Goal: Check status: Check status

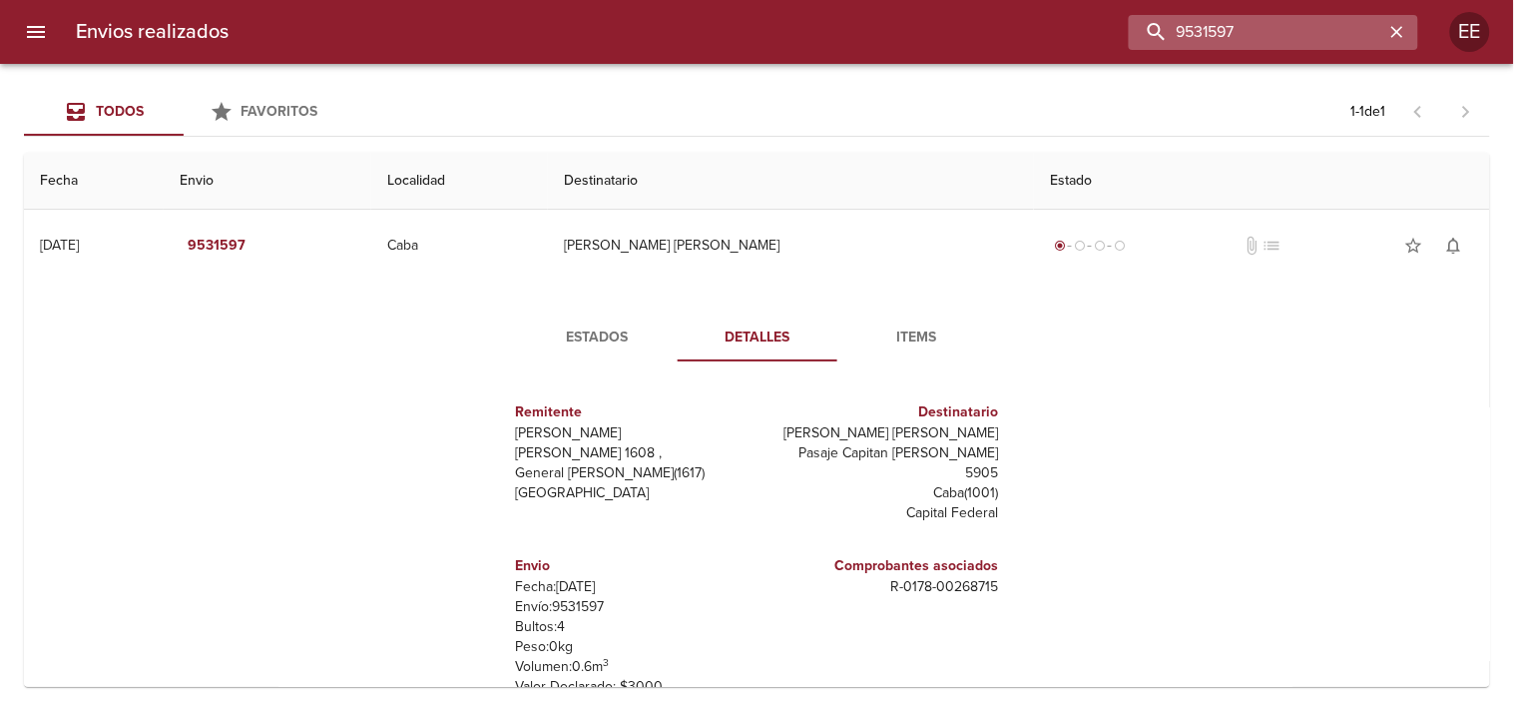
click at [1308, 41] on input "9531597" at bounding box center [1257, 32] width 256 height 35
paste input "LA OCULTA S A"
type input "LA OCULTA S A"
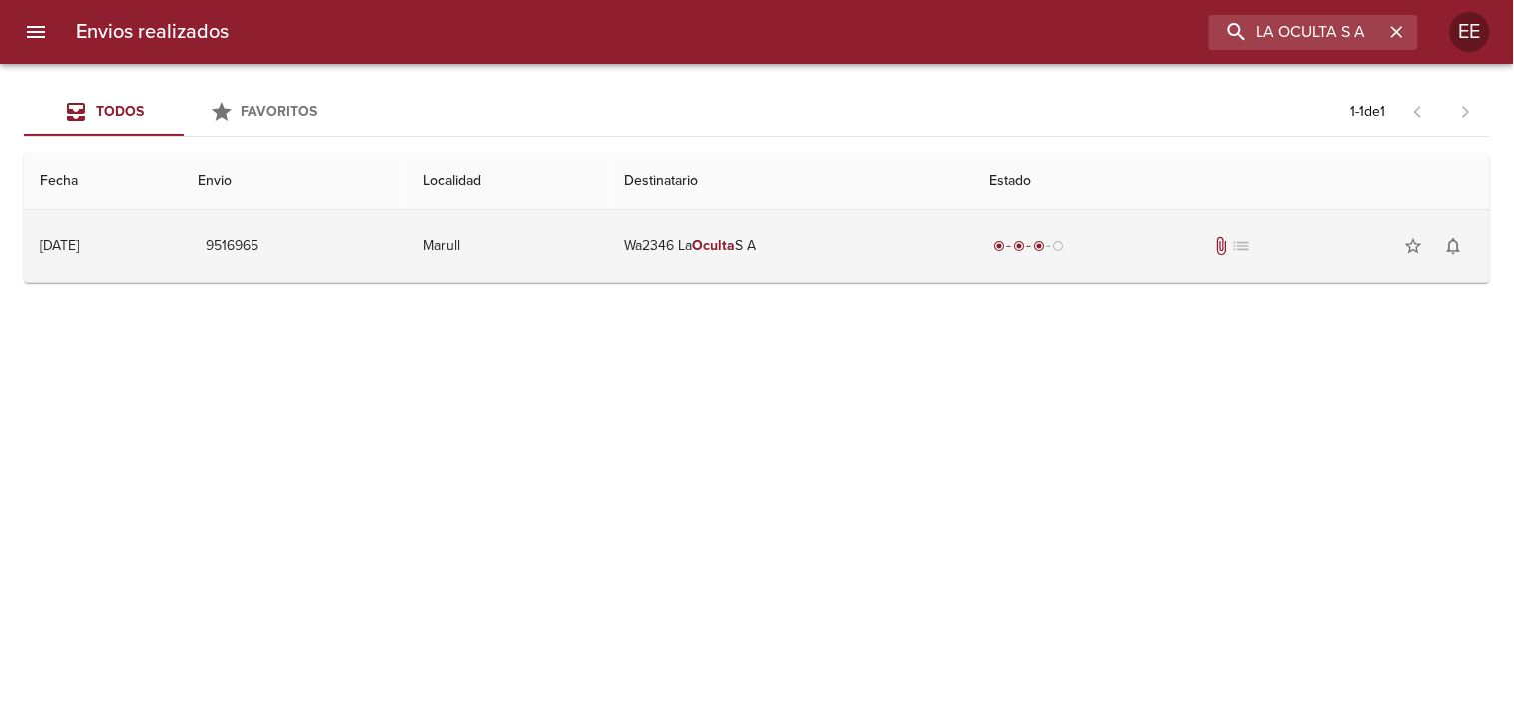
click at [720, 245] on td "Wa2346 La Oculta S A" at bounding box center [790, 246] width 365 height 72
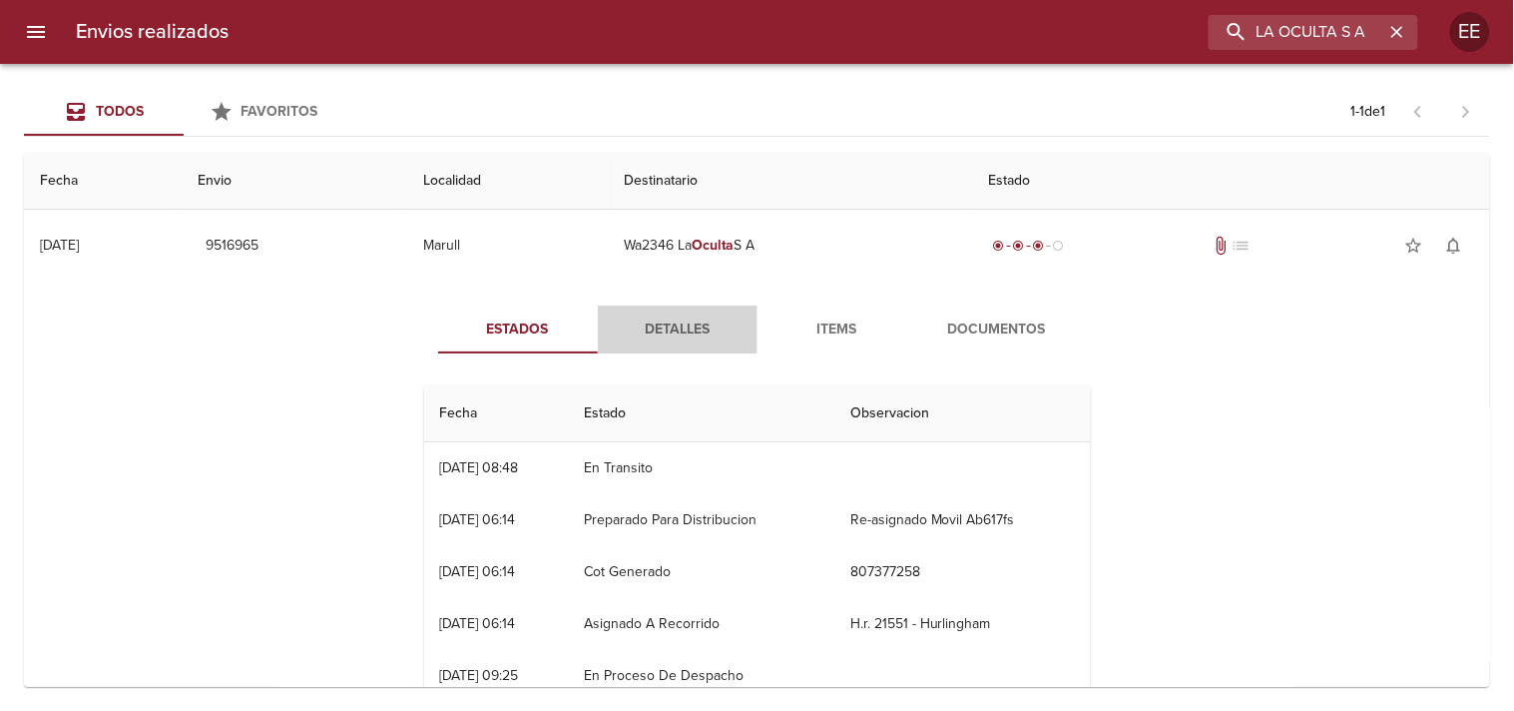
click at [659, 321] on span "Detalles" at bounding box center [678, 329] width 136 height 25
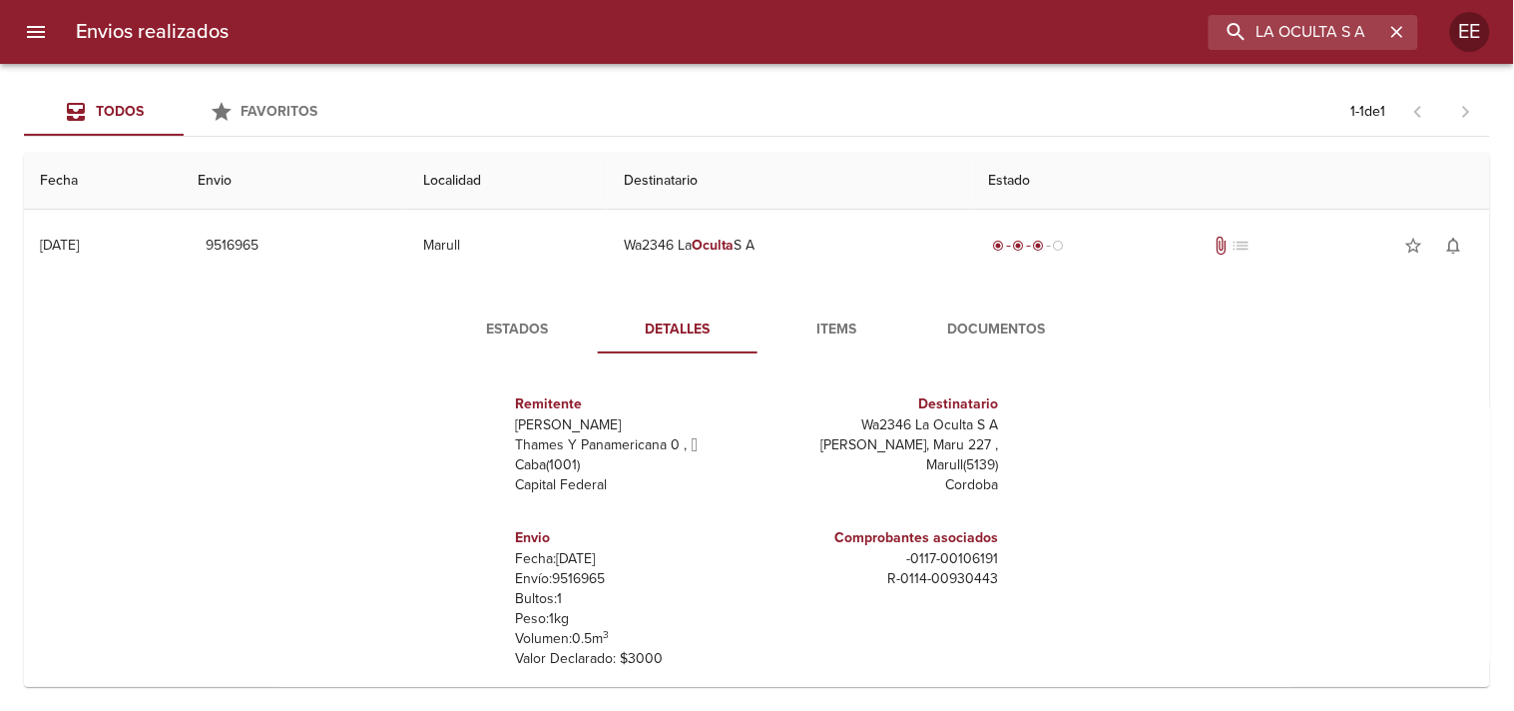
scroll to position [106, 0]
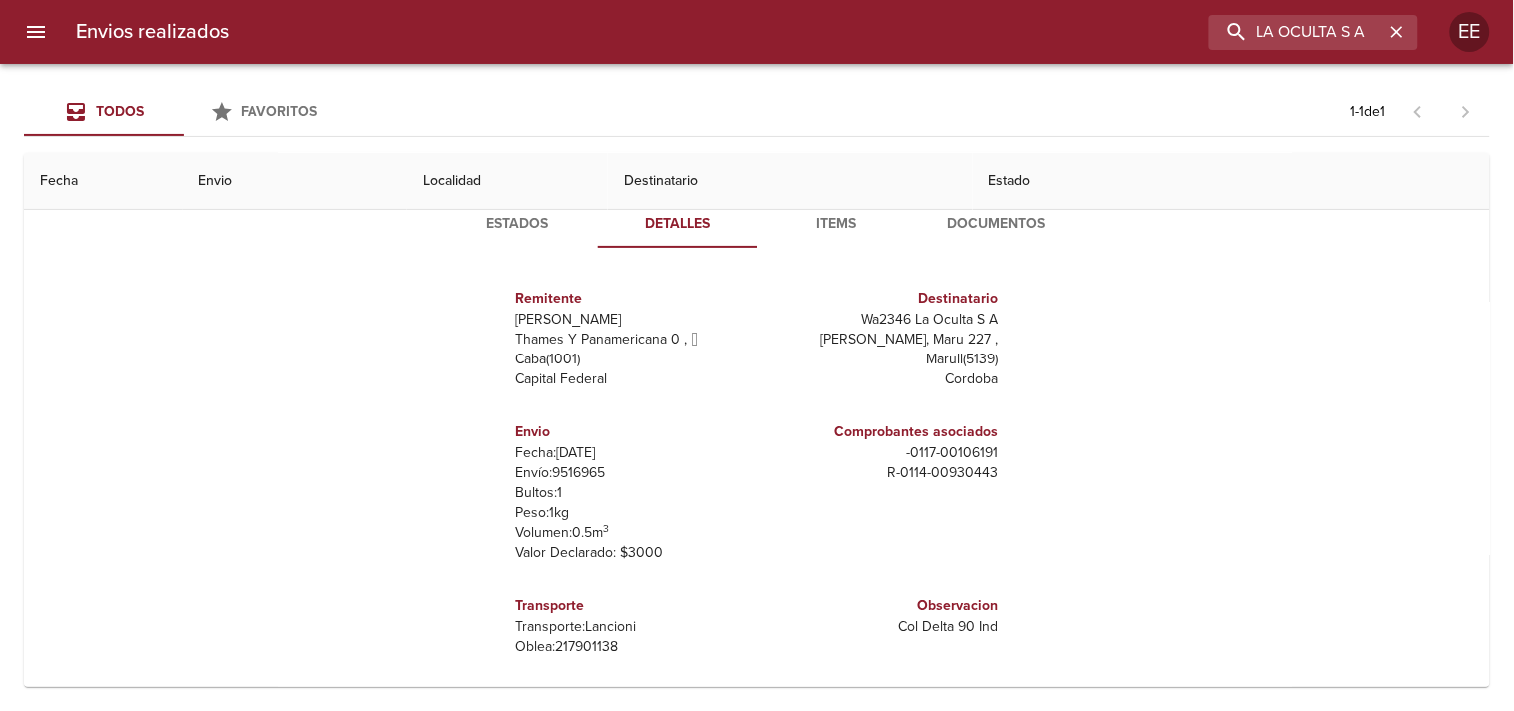
click at [564, 472] on p "Envío: 9516965" at bounding box center [633, 473] width 234 height 20
click at [566, 466] on p "Envío: 9516965" at bounding box center [633, 473] width 234 height 20
copy p "9516965"
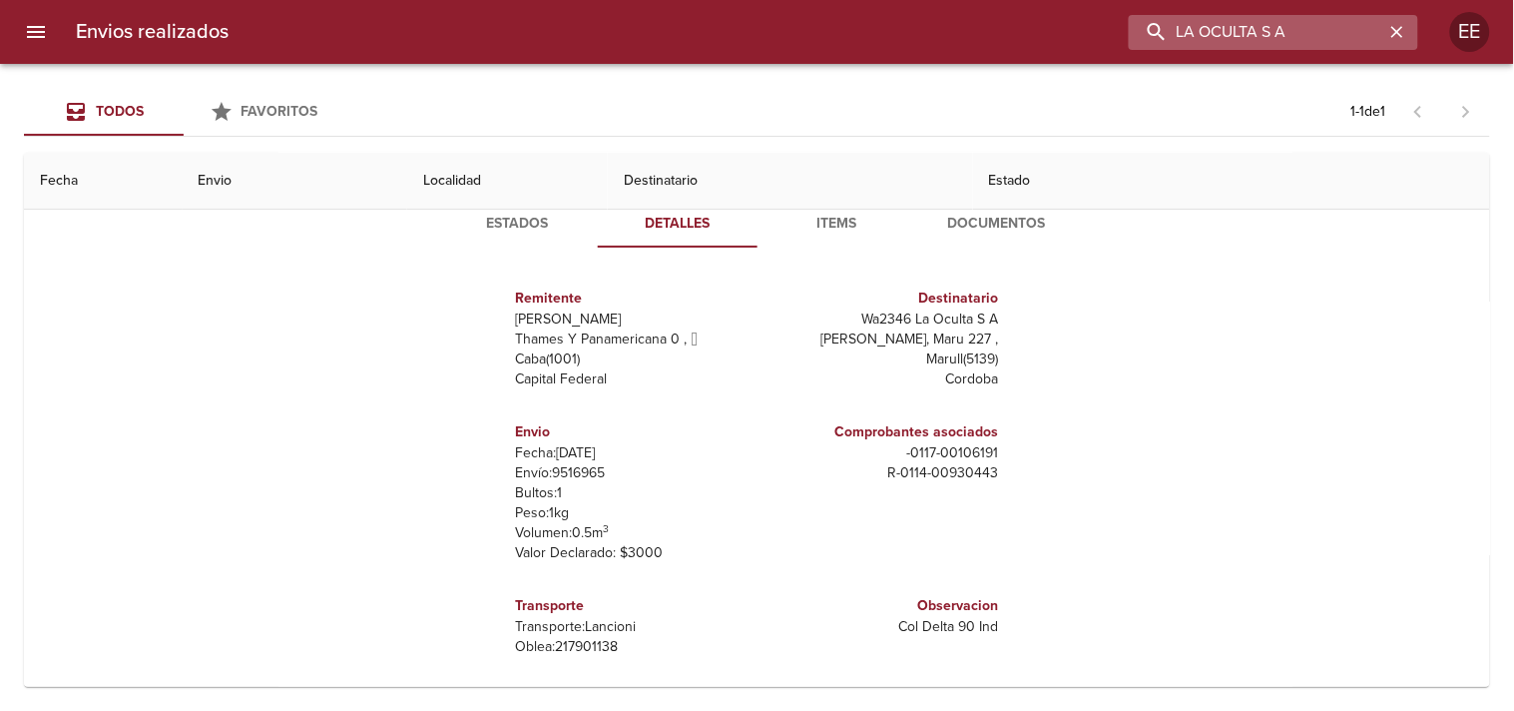
click at [1285, 36] on input "LA OCULTA S A" at bounding box center [1257, 32] width 256 height 35
click at [1299, 27] on input "LA OCULTA S A" at bounding box center [1257, 32] width 256 height 35
drag, startPoint x: 1299, startPoint y: 27, endPoint x: 1114, endPoint y: 28, distance: 184.7
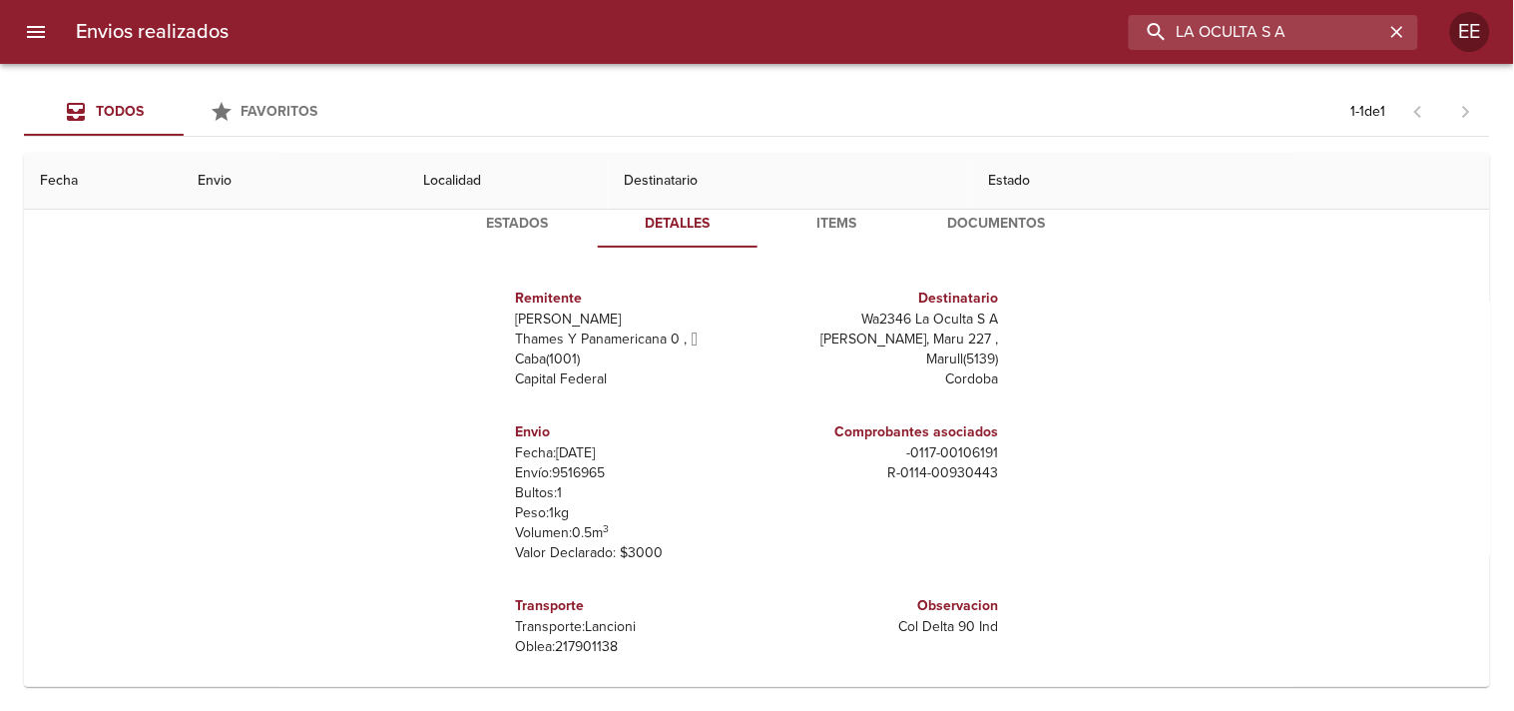
click at [1114, 28] on div "LA OCULTA S A" at bounding box center [832, 32] width 1174 height 35
paste input "[PERSON_NAME] [PERSON_NAME]"
type input "[PERSON_NAME] [PERSON_NAME]"
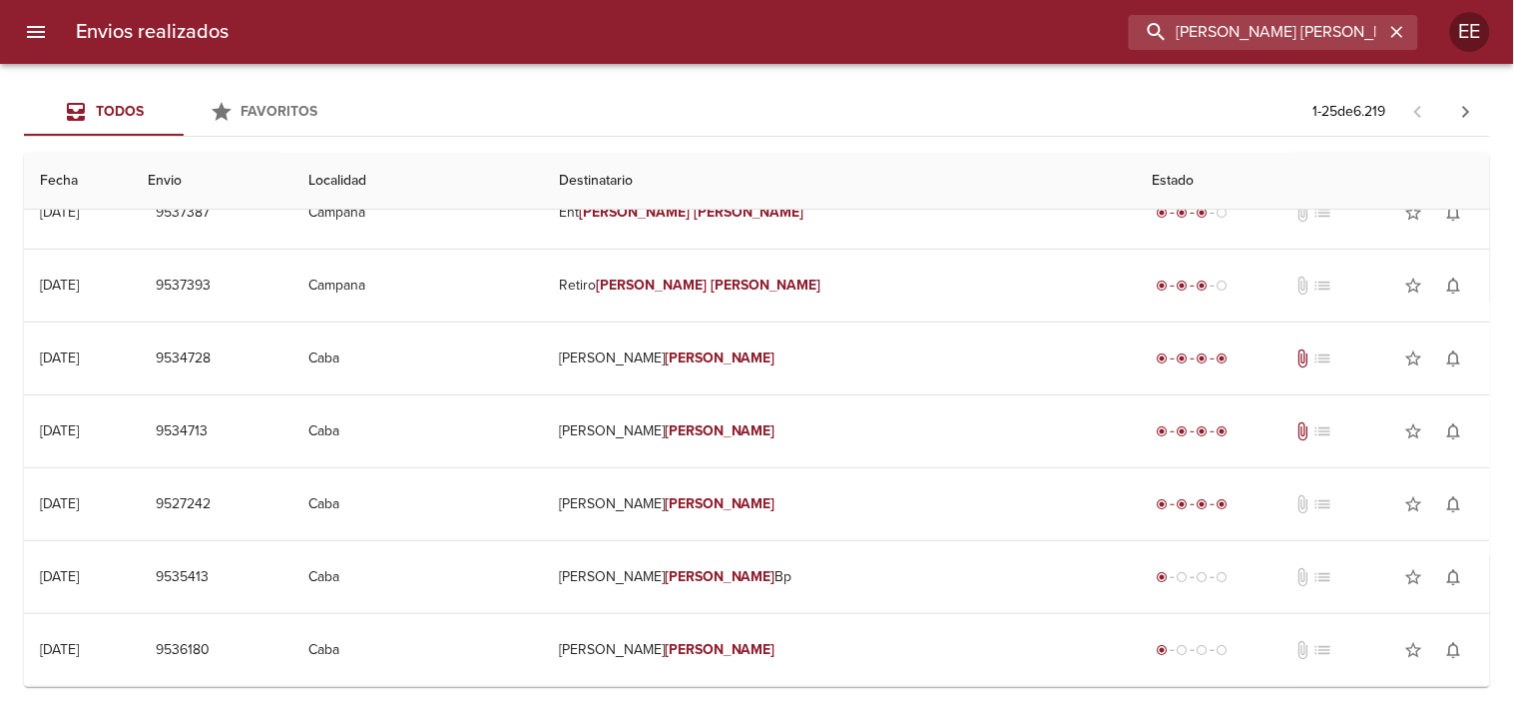
scroll to position [0, 0]
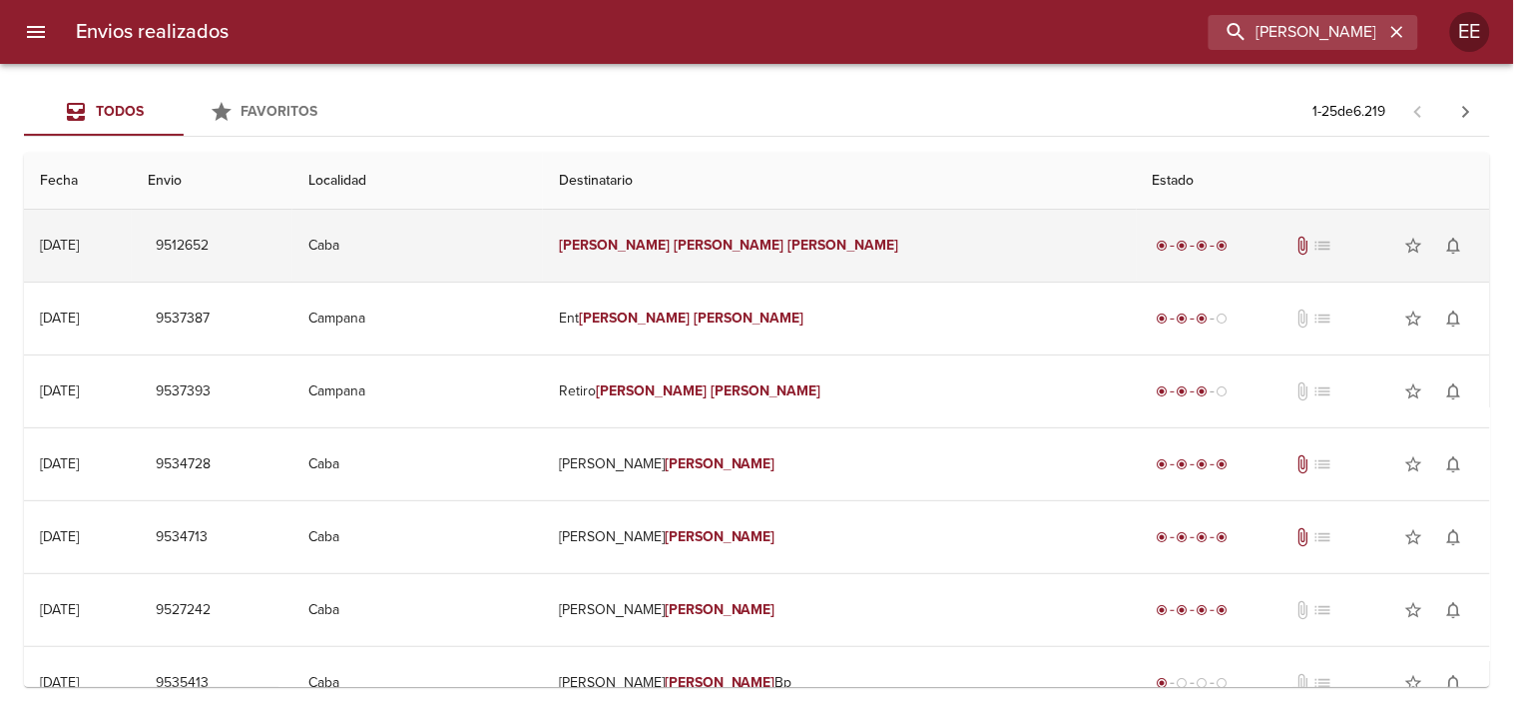
click at [712, 230] on td "[PERSON_NAME] [PERSON_NAME]" at bounding box center [839, 246] width 593 height 72
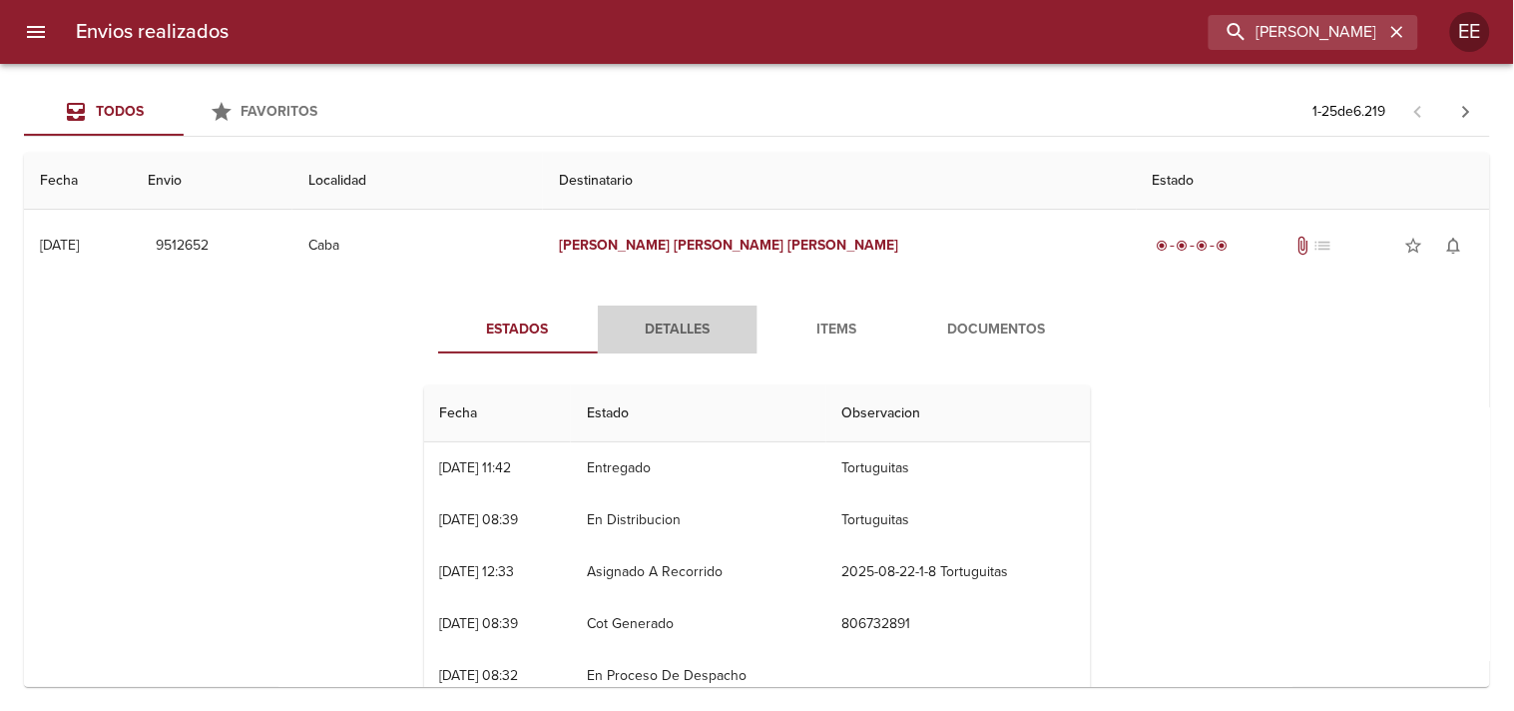
click at [673, 320] on span "Detalles" at bounding box center [678, 329] width 136 height 25
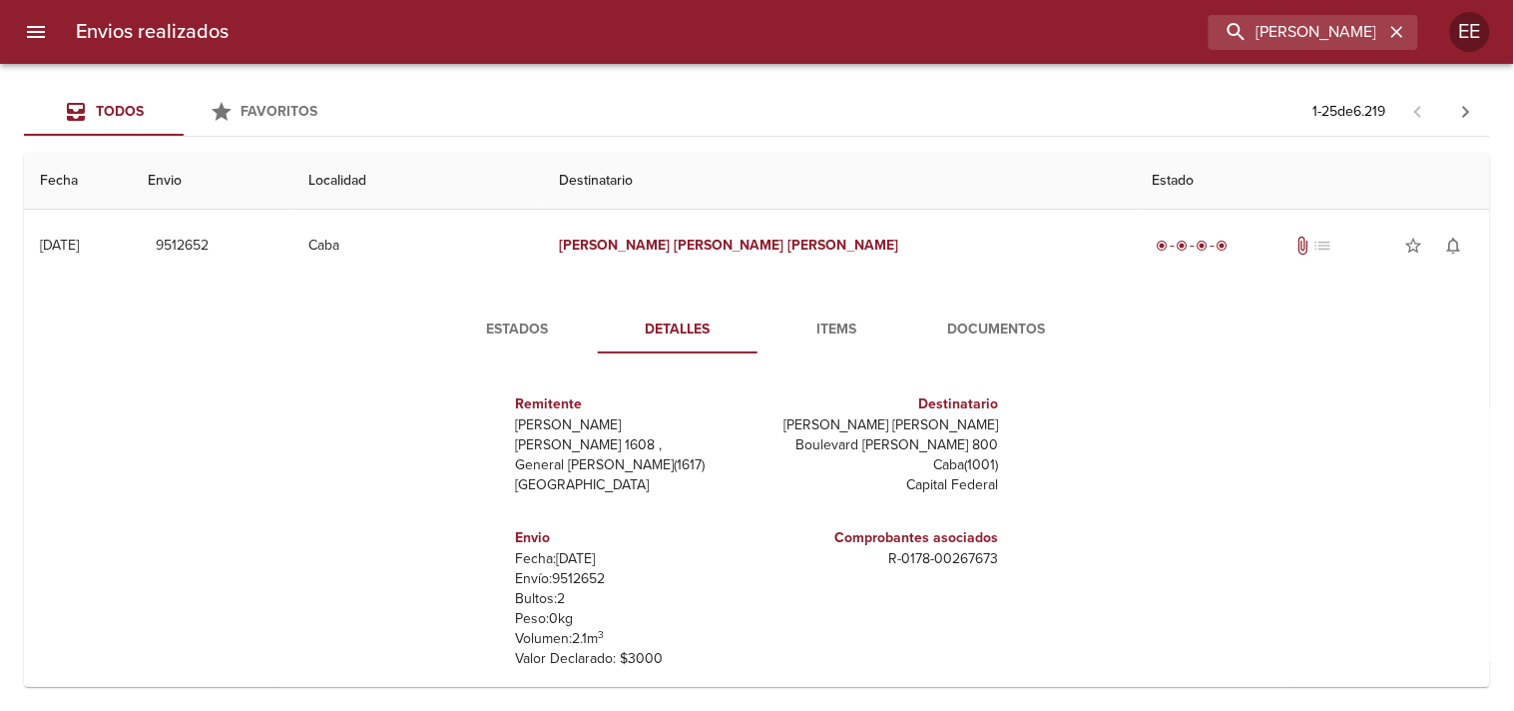
click at [724, 501] on div "Remitente [PERSON_NAME] [PERSON_NAME][STREET_ADDRESS][PERSON_NAME]" at bounding box center [633, 444] width 234 height 118
drag, startPoint x: 856, startPoint y: 422, endPoint x: 1023, endPoint y: 423, distance: 167.7
click at [1023, 423] on div "Remitente Wamaro Tortuguitas Raul [STREET_ADDRESS][PERSON_NAME] Destinatario [P…" at bounding box center [757, 567] width 683 height 397
copy p "[PERSON_NAME] [PERSON_NAME]"
click at [530, 303] on div "Estados Detalles Items Documentos Remitente [PERSON_NAME] [PERSON_NAME] 1608 , …" at bounding box center [757, 536] width 1434 height 509
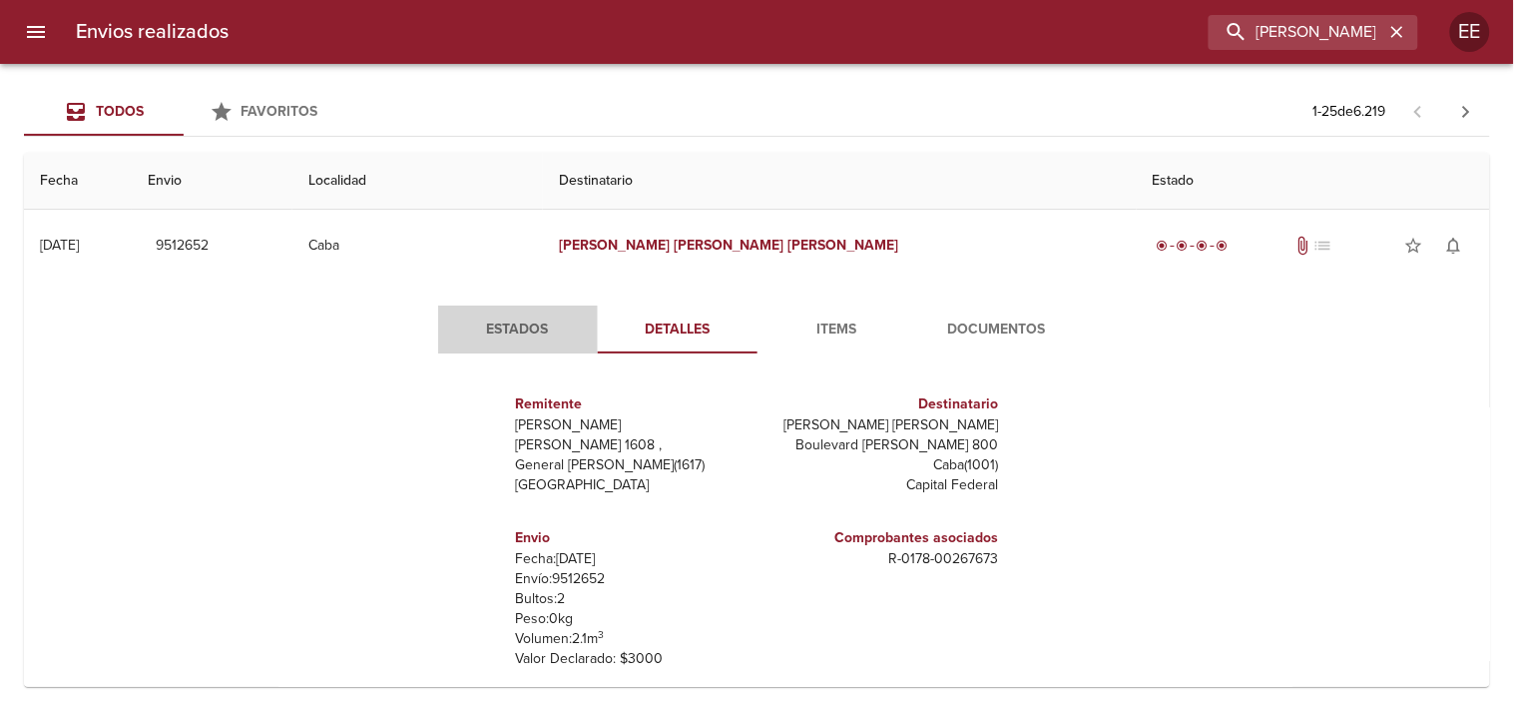
click at [509, 323] on span "Estados" at bounding box center [518, 329] width 136 height 25
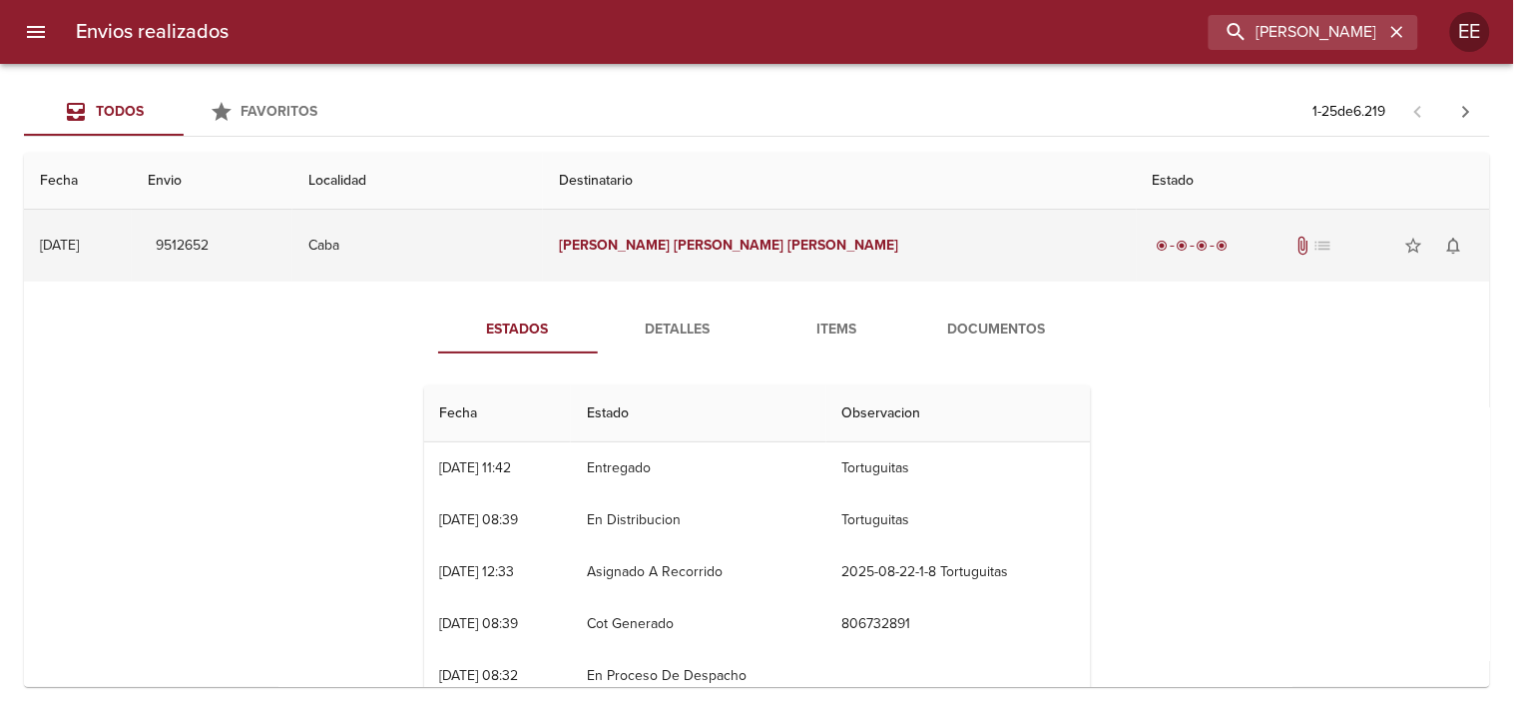
click at [541, 252] on td "Caba" at bounding box center [418, 246] width 252 height 72
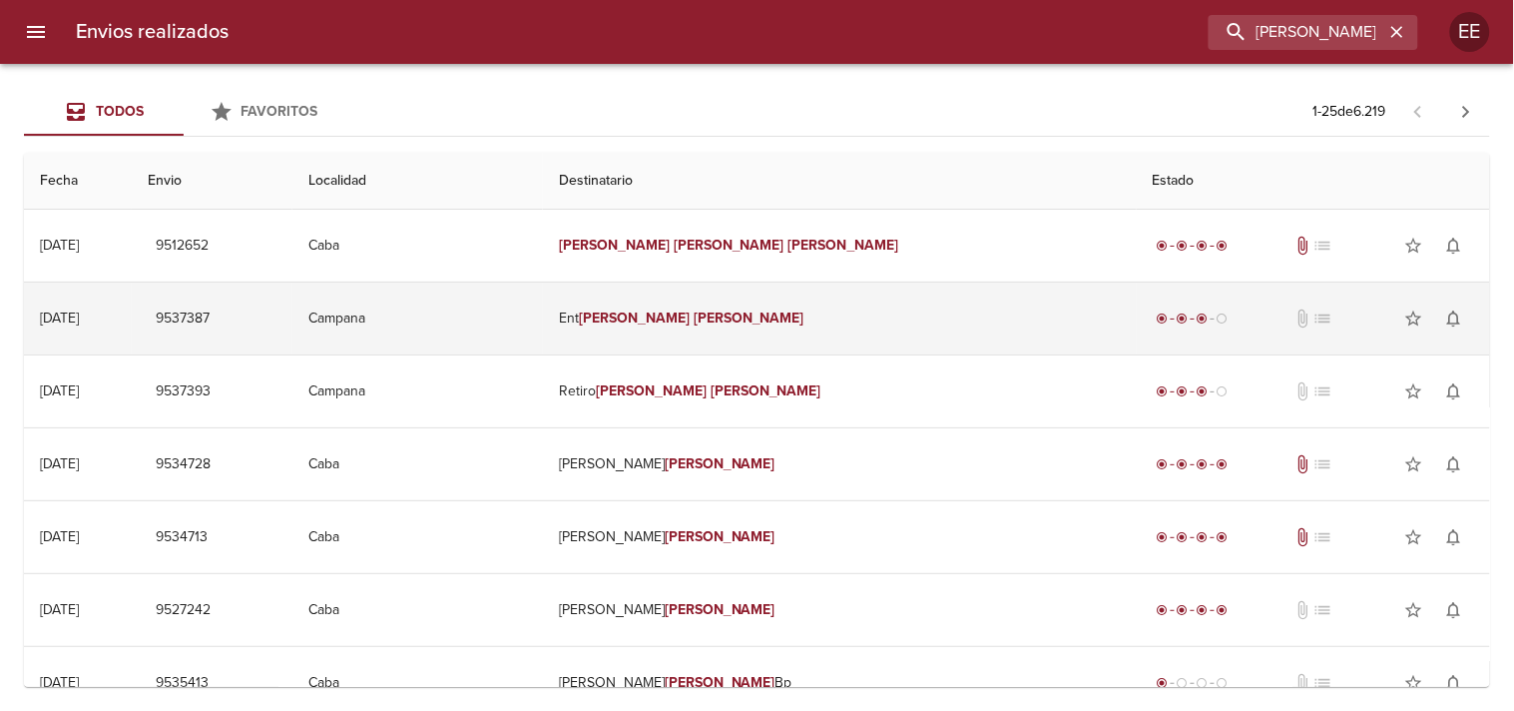
click at [544, 349] on td "Campana" at bounding box center [418, 319] width 252 height 72
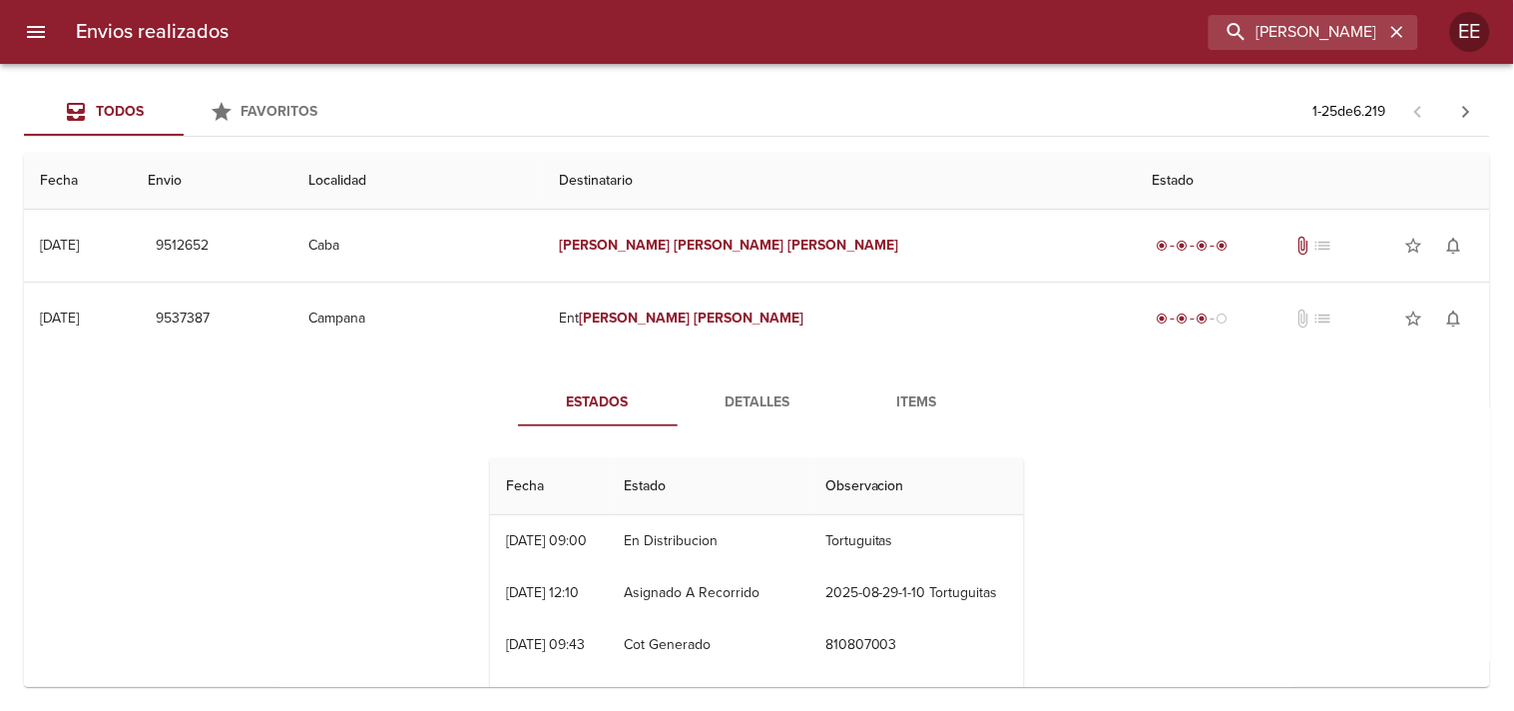
click at [696, 312] on td "Ent [PERSON_NAME]" at bounding box center [839, 319] width 593 height 72
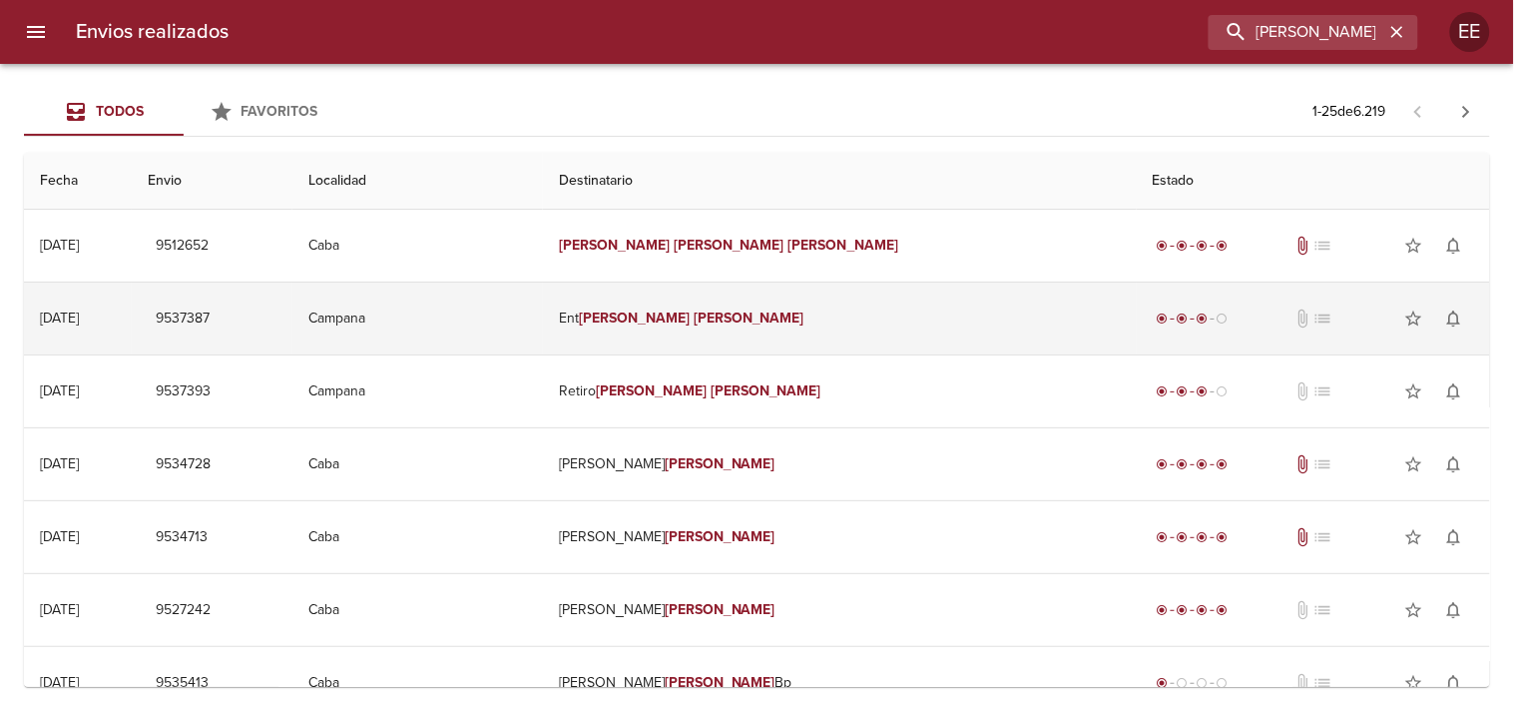
click at [792, 312] on em "[PERSON_NAME]" at bounding box center [749, 317] width 111 height 17
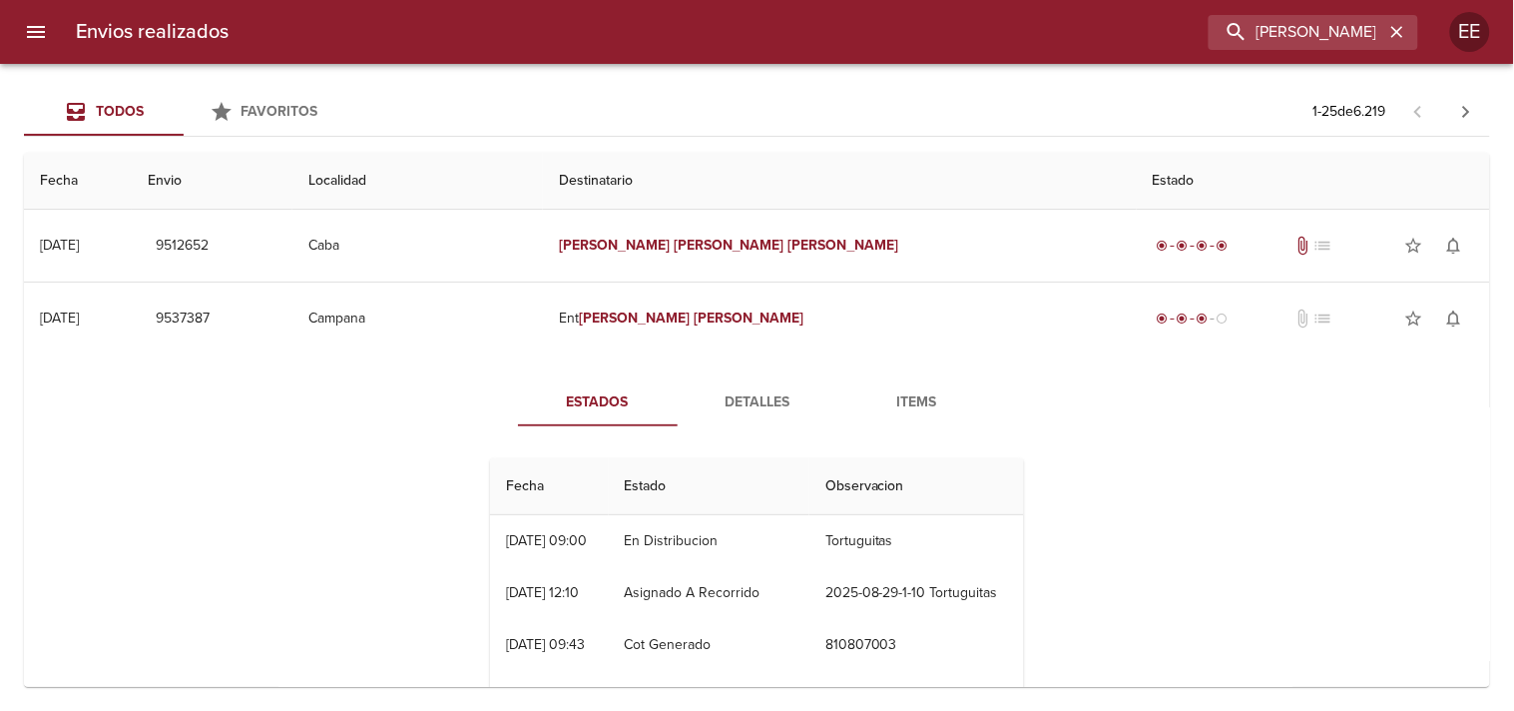
click at [741, 410] on span "Detalles" at bounding box center [758, 402] width 136 height 25
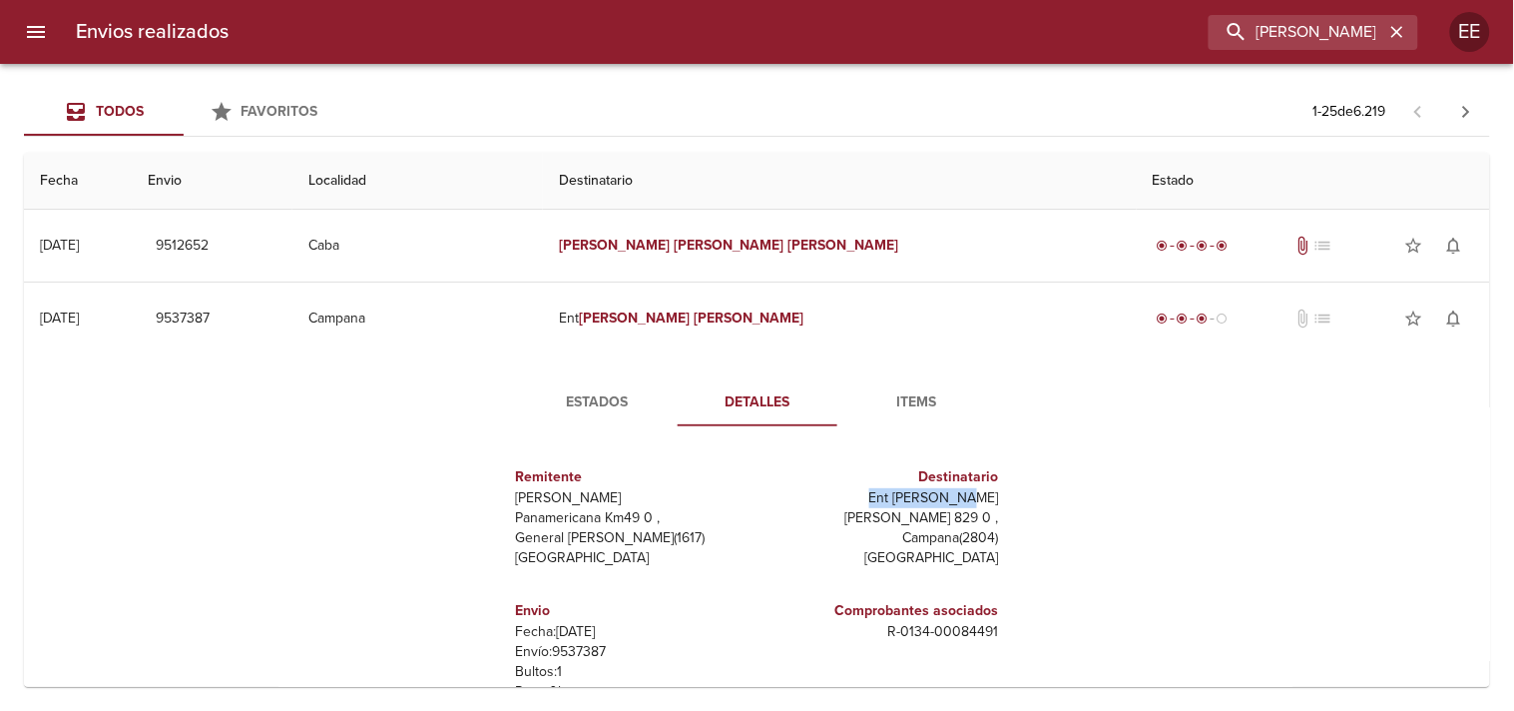
drag, startPoint x: 871, startPoint y: 500, endPoint x: 1124, endPoint y: 93, distance: 479.2
click at [990, 492] on p "Ent [PERSON_NAME]" at bounding box center [883, 498] width 234 height 20
copy p "Ent [PERSON_NAME] A"
